Goal: Browse casually

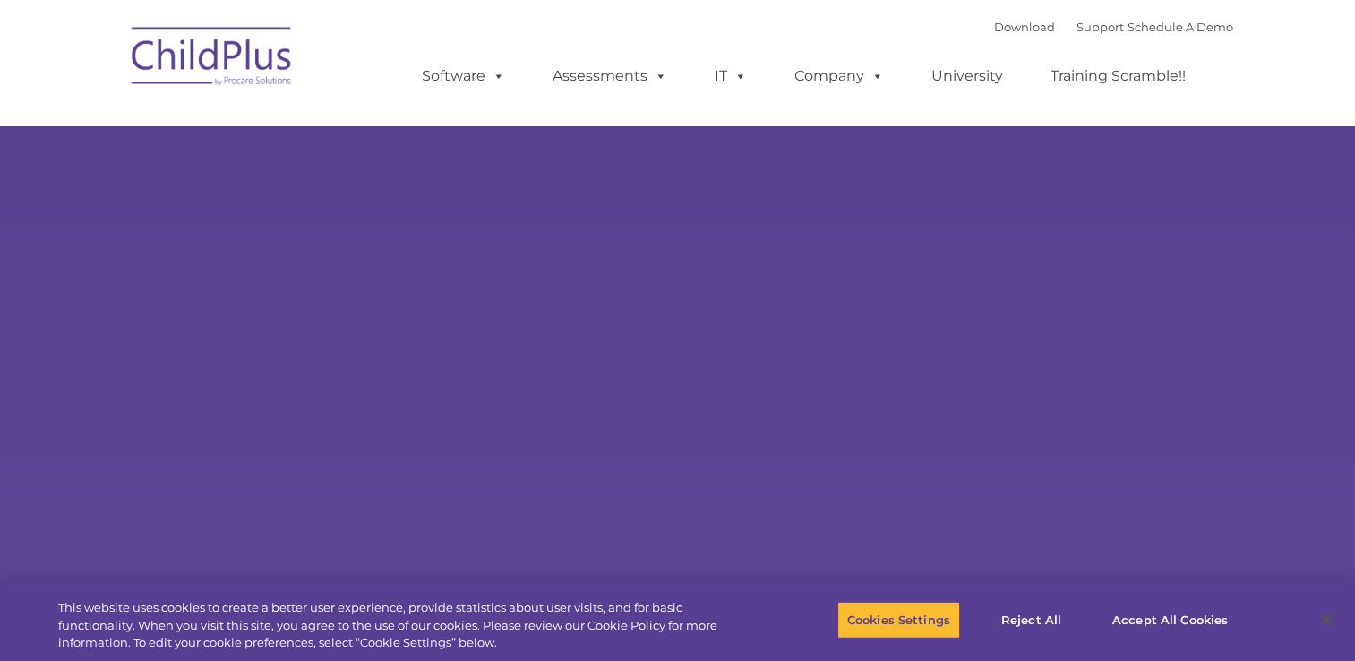
type input ""
select select "MEDIUM"
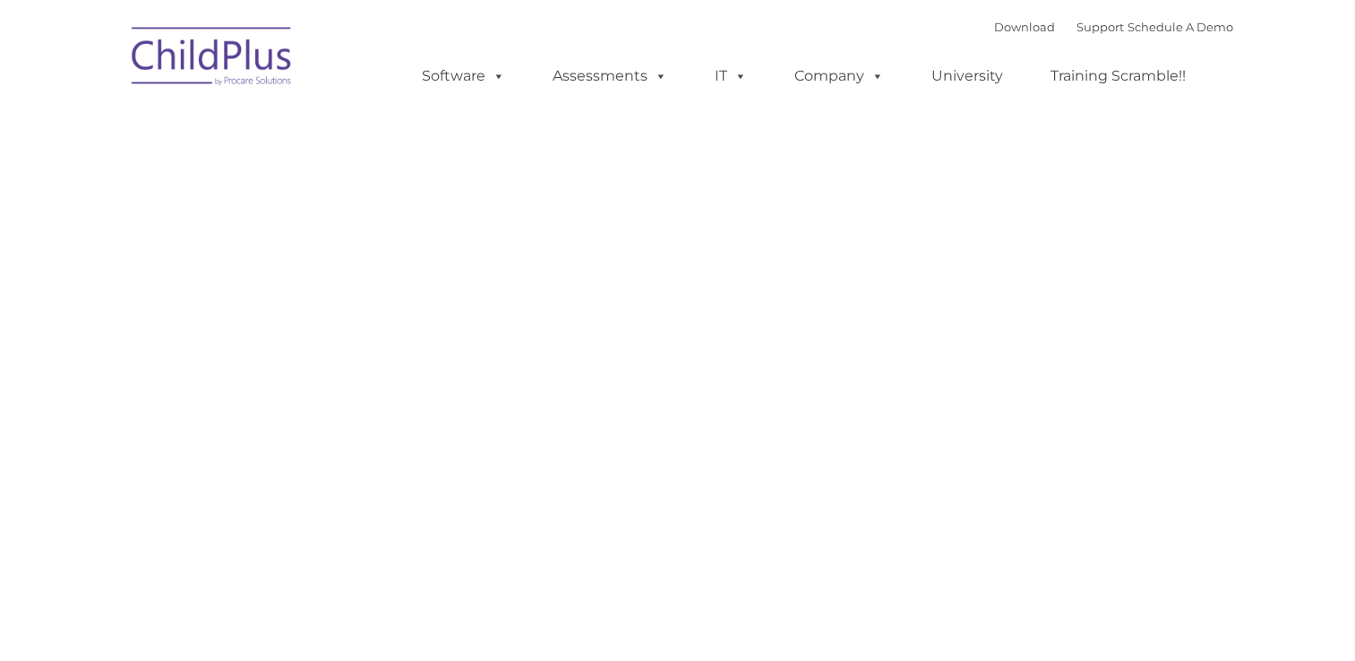
type input ""
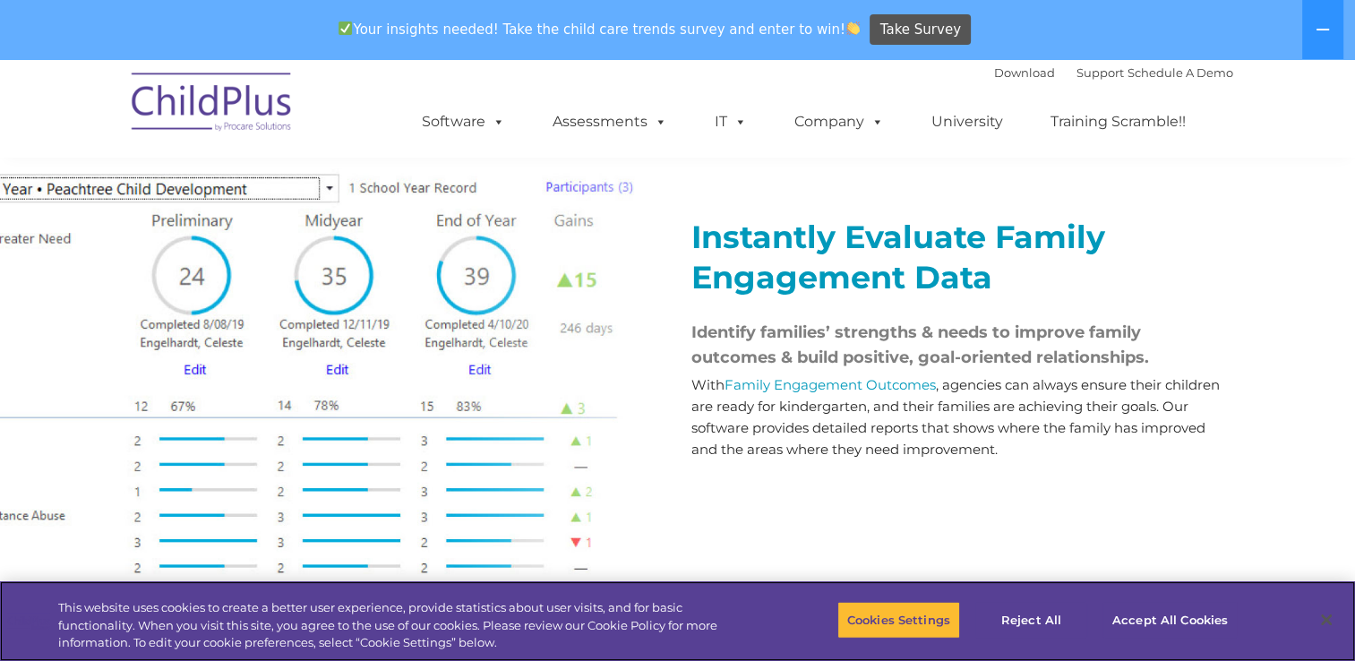
scroll to position [2059, 0]
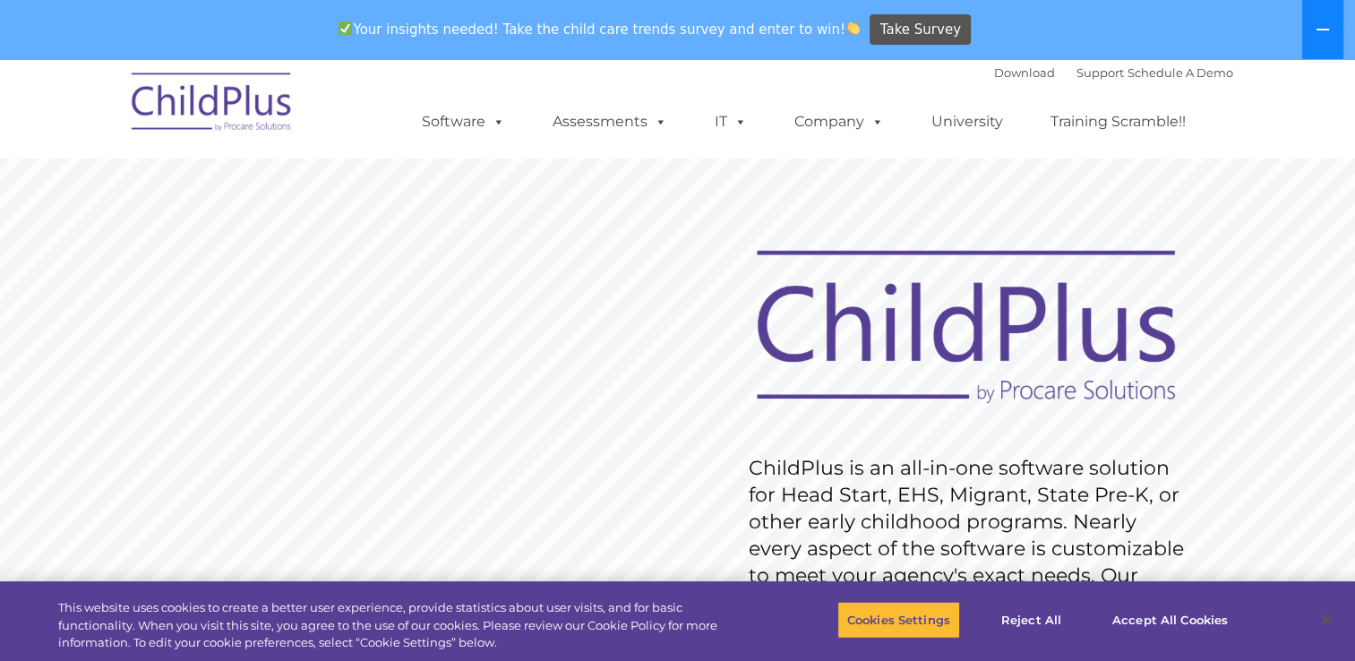
click at [1322, 35] on icon at bounding box center [1322, 29] width 14 height 14
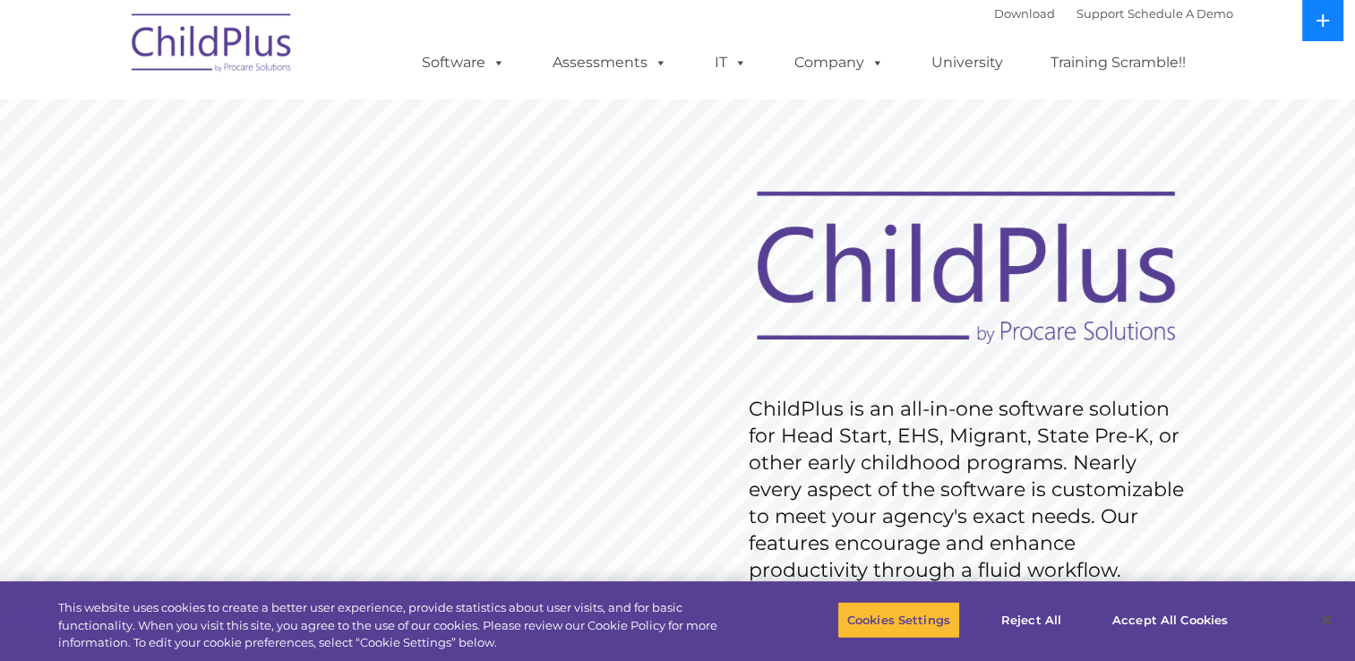
click at [1322, 35] on button at bounding box center [1322, 20] width 41 height 41
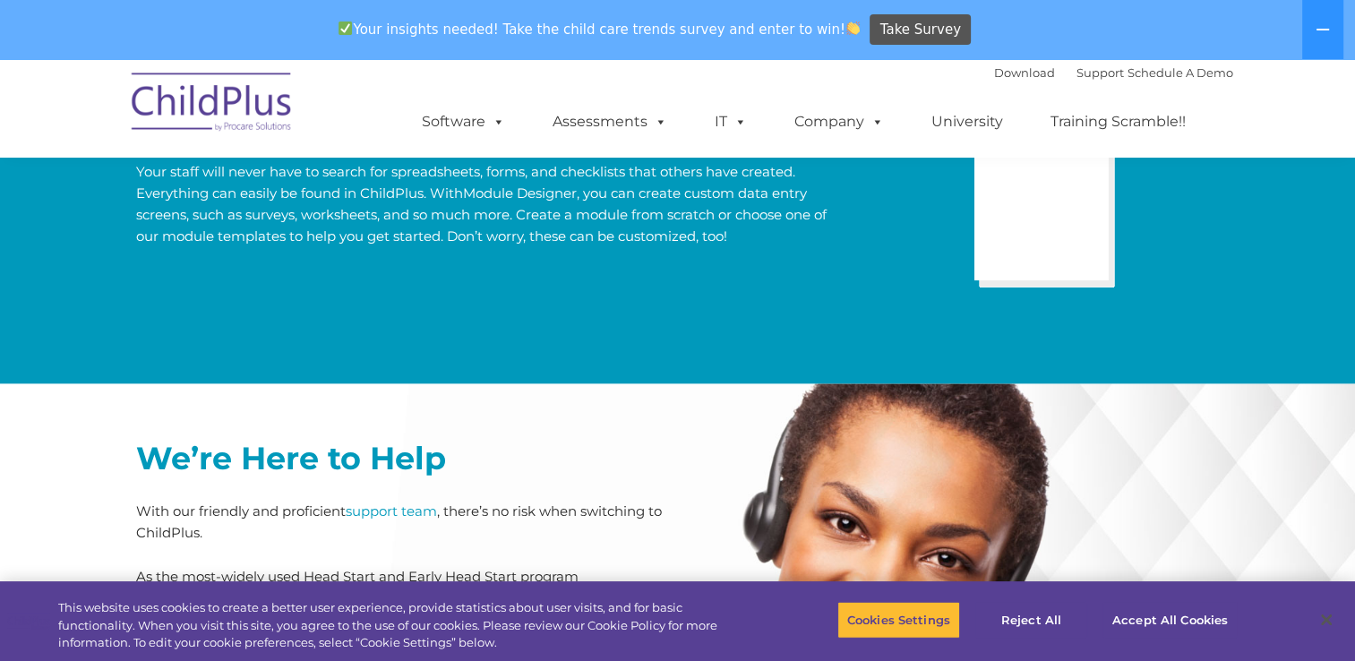
scroll to position [3807, 0]
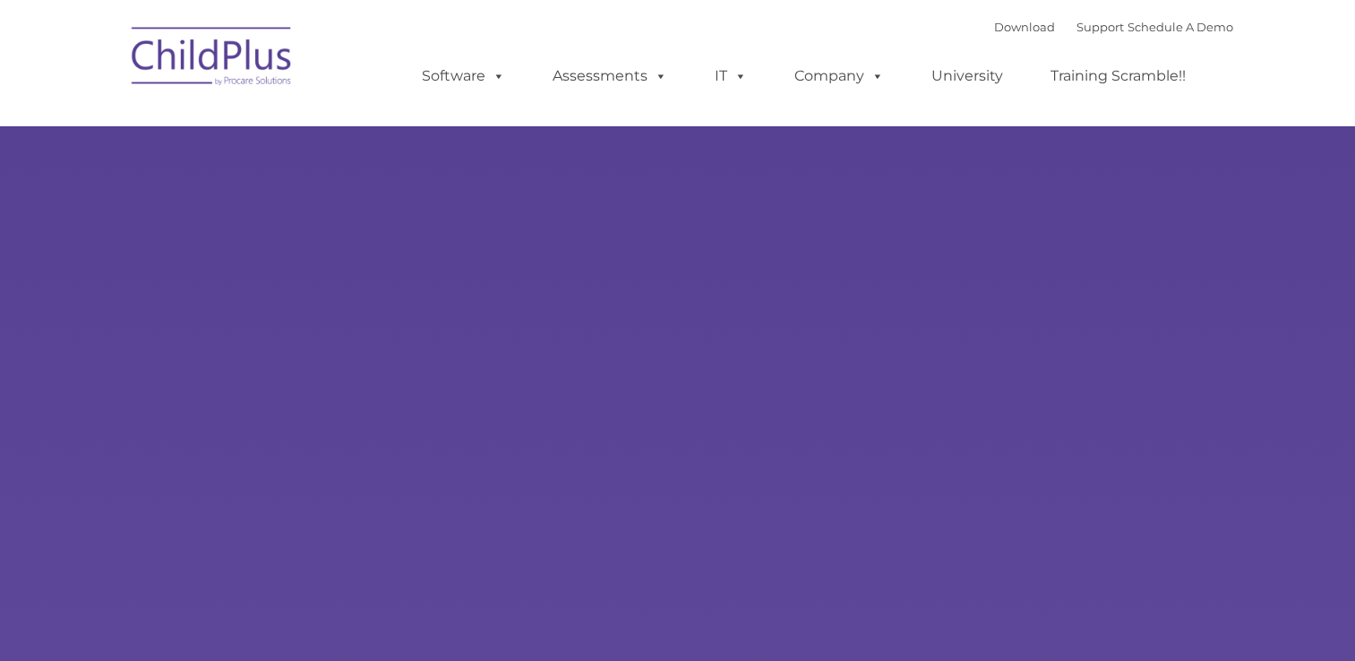
type input ""
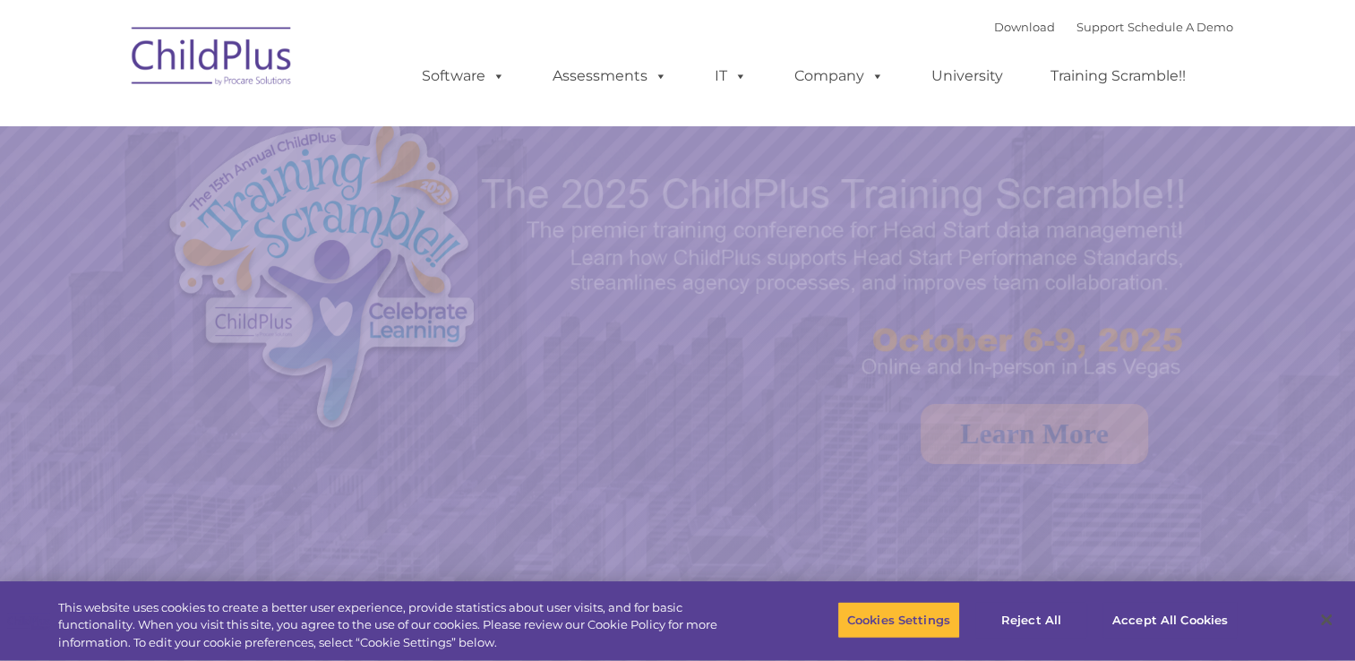
select select "MEDIUM"
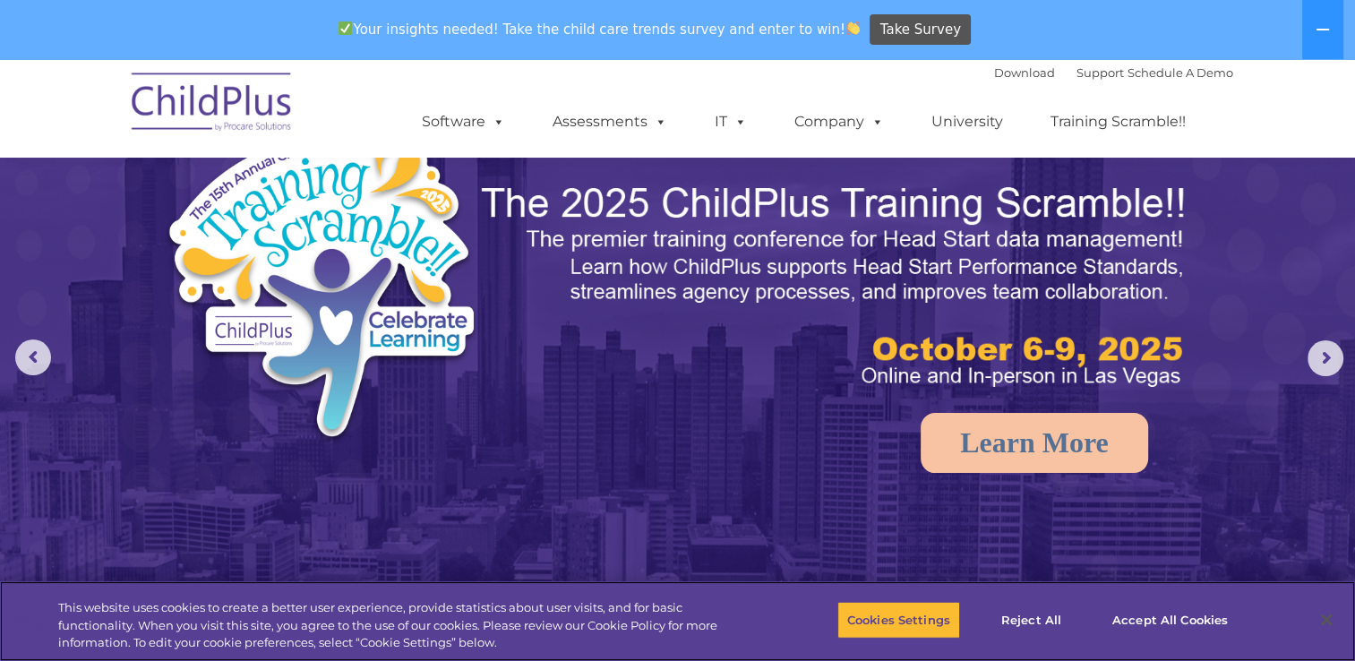
scroll to position [75, 0]
